Goal: Information Seeking & Learning: Understand process/instructions

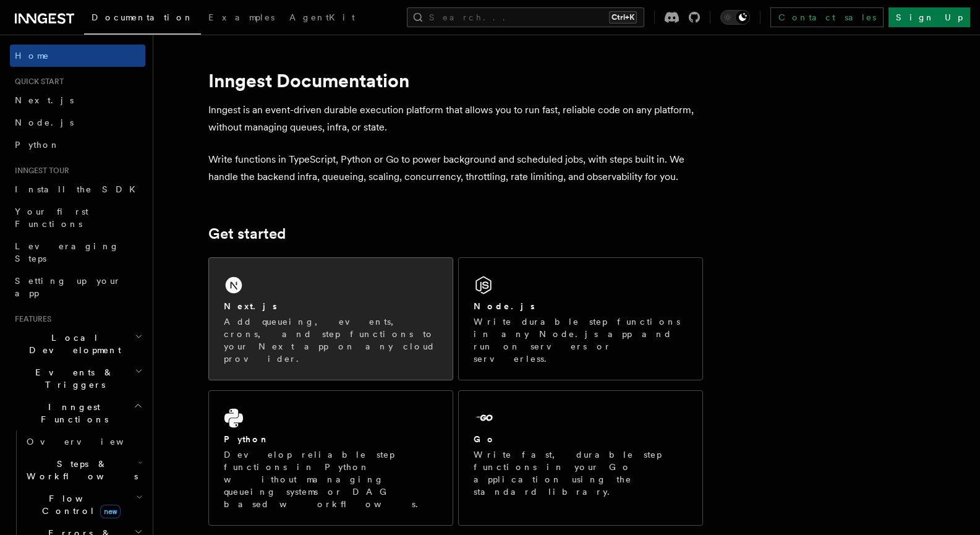
click at [273, 303] on div "Next.js" at bounding box center [331, 306] width 214 height 13
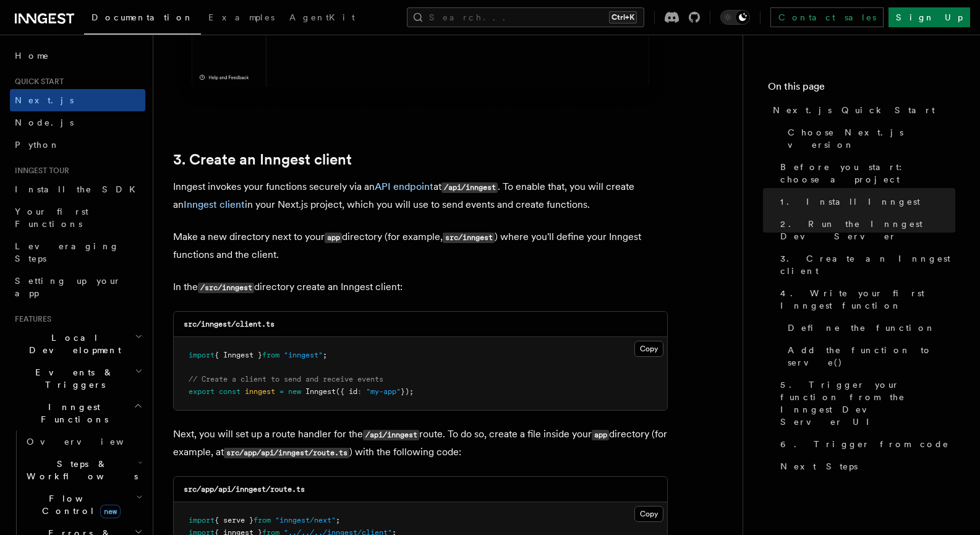
scroll to position [1423, 0]
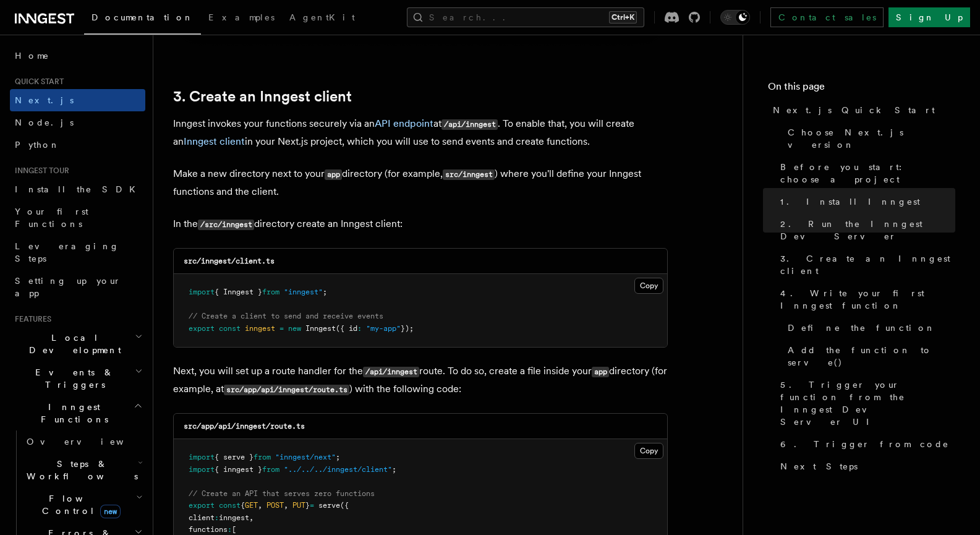
click at [655, 289] on button "Copy Copied" at bounding box center [649, 286] width 29 height 16
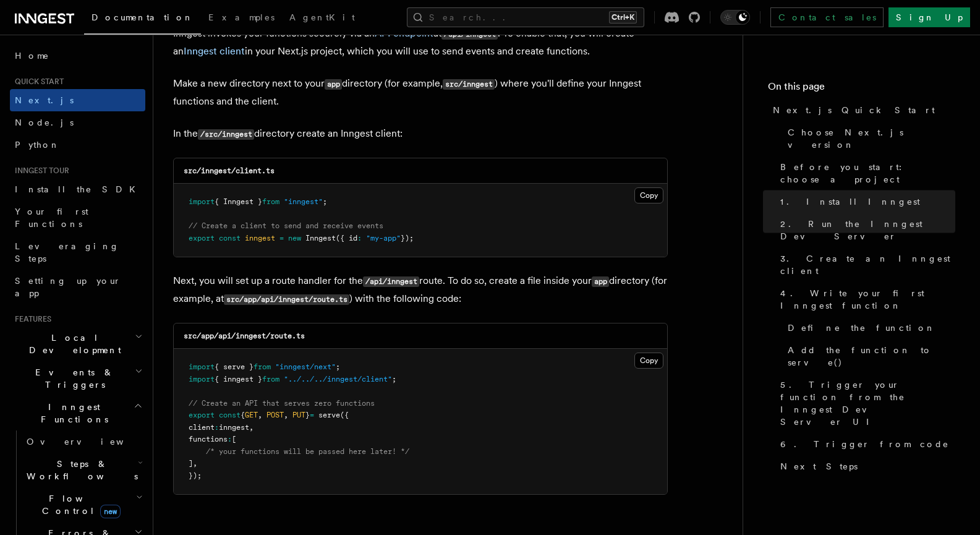
scroll to position [1608, 0]
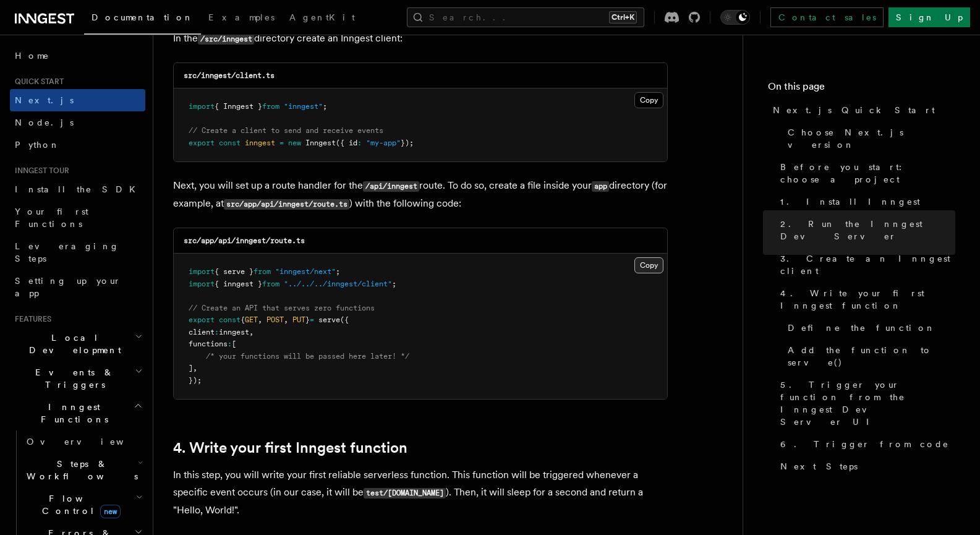
click at [642, 269] on button "Copy Copied" at bounding box center [649, 265] width 29 height 16
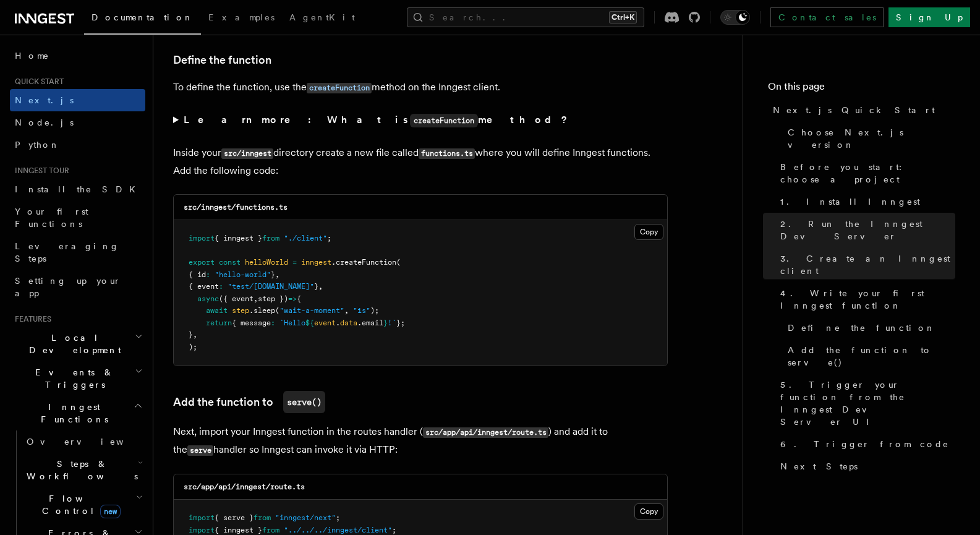
scroll to position [2103, 0]
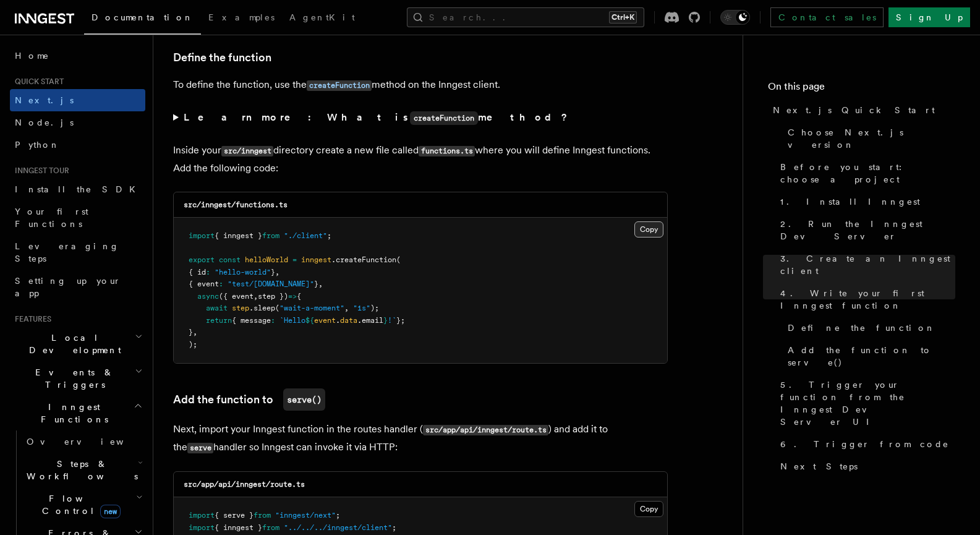
click at [651, 233] on button "Copy Copied" at bounding box center [649, 229] width 29 height 16
